Goal: Find specific page/section: Find specific page/section

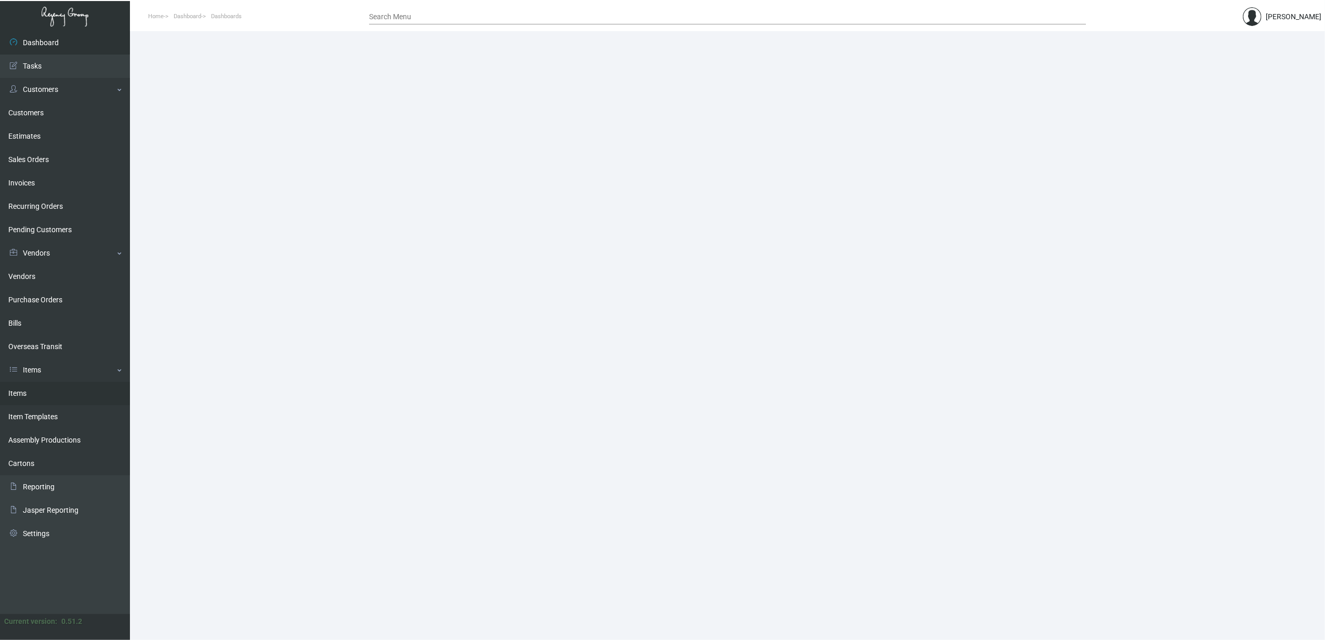
click at [44, 385] on link "Items" at bounding box center [65, 393] width 130 height 23
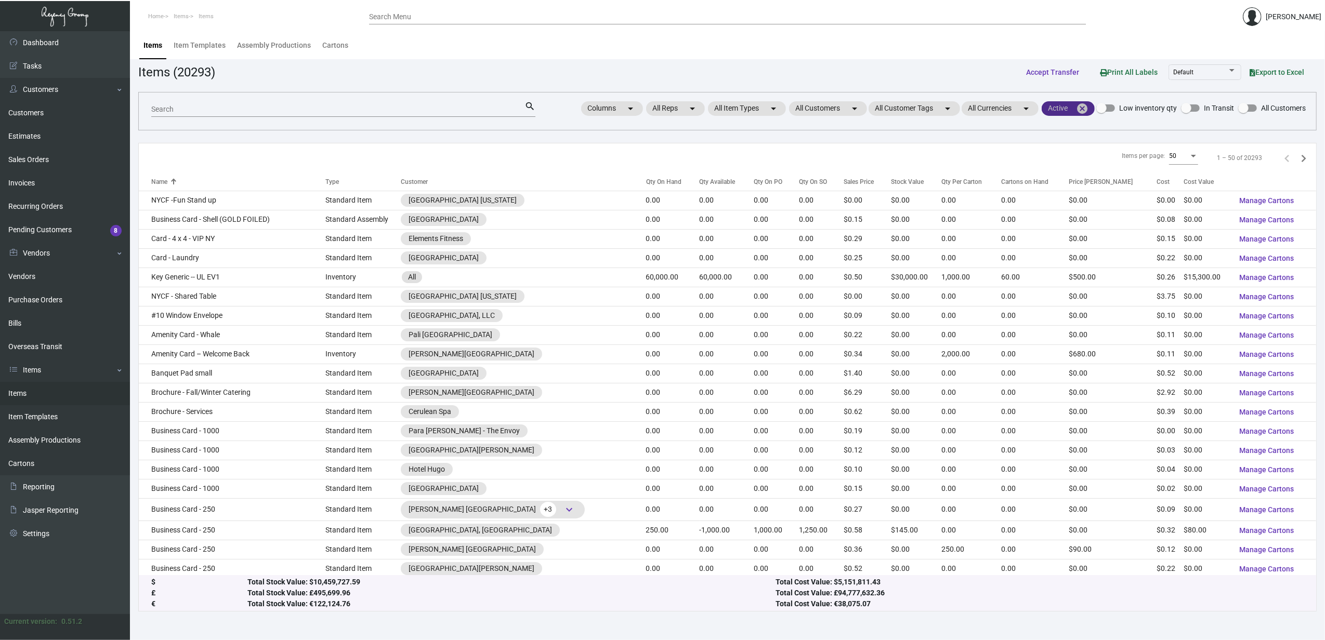
click at [1082, 111] on mat-icon "cancel" at bounding box center [1082, 108] width 12 height 12
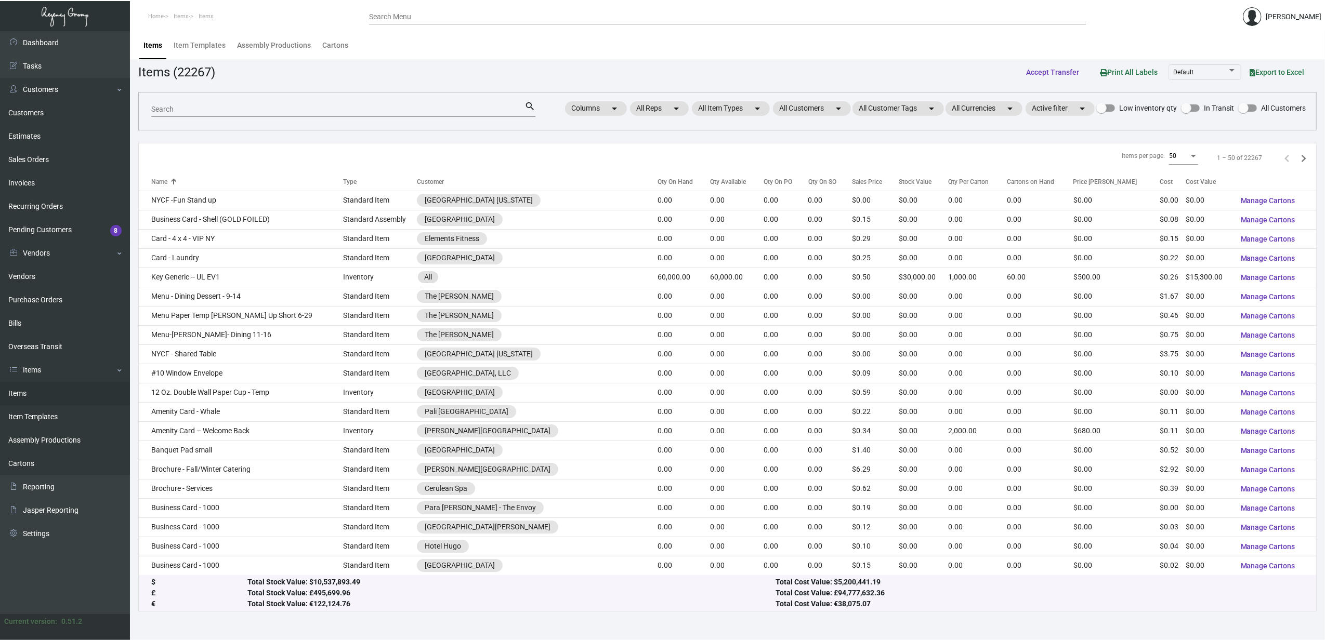
click at [480, 110] on input "Search" at bounding box center [337, 110] width 373 height 8
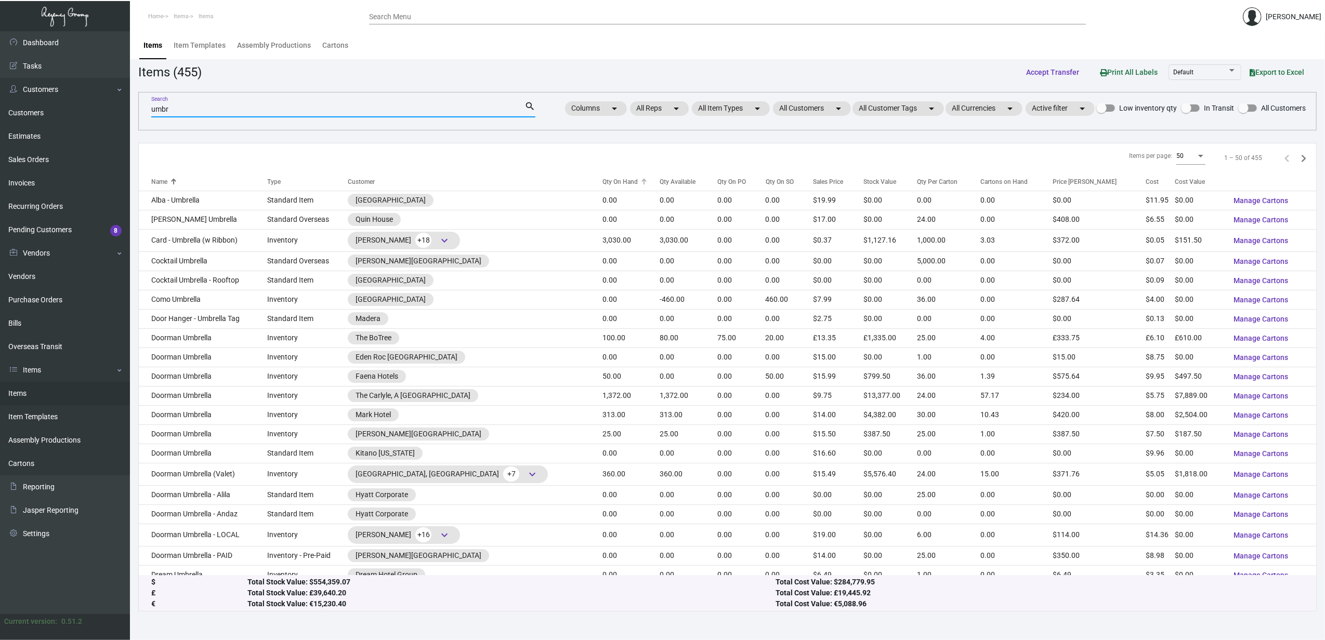
type input "umbr"
click at [623, 179] on div "Qty On Hand" at bounding box center [619, 181] width 35 height 9
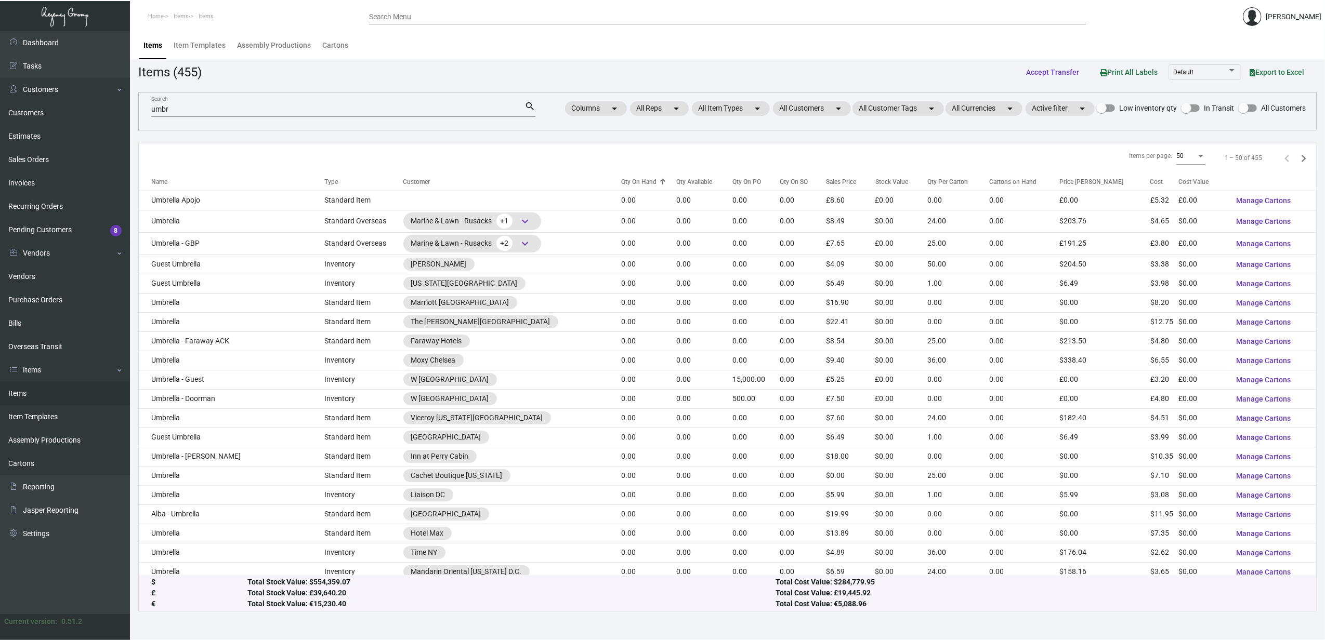
click at [623, 179] on div "Qty On Hand" at bounding box center [638, 181] width 35 height 9
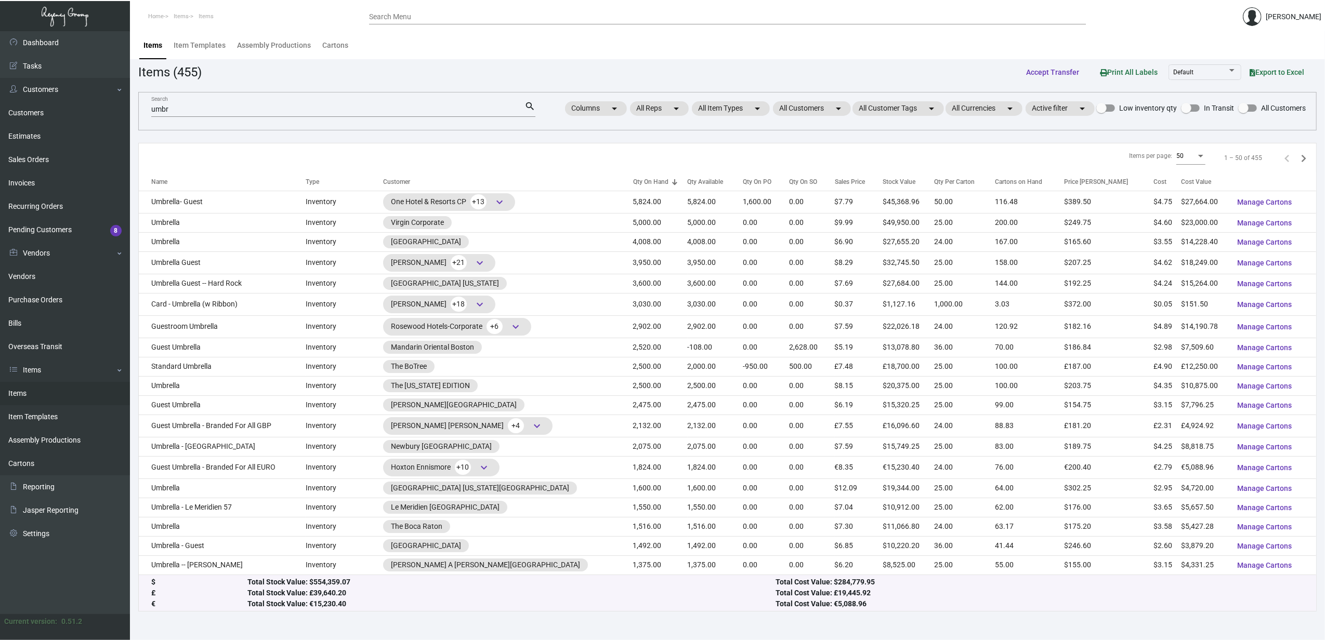
click at [1183, 161] on div "50" at bounding box center [1190, 156] width 29 height 19
click at [1173, 180] on span "100" at bounding box center [1181, 175] width 29 height 19
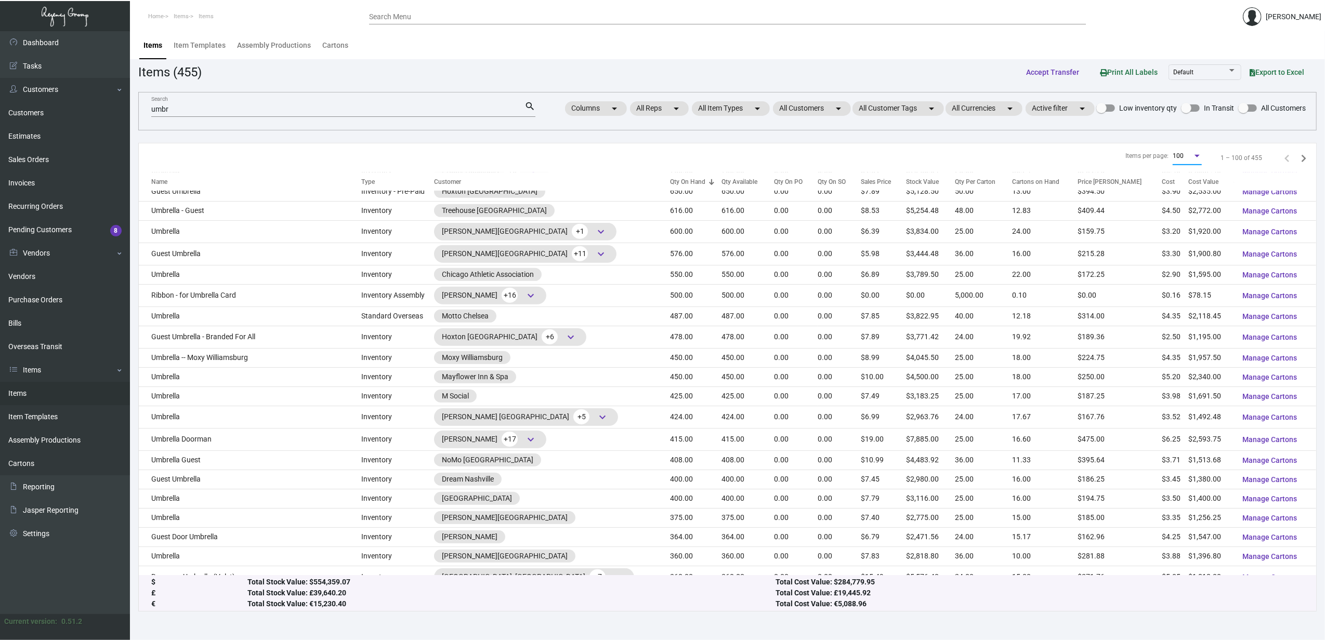
scroll to position [592, 0]
